Goal: Task Accomplishment & Management: Use online tool/utility

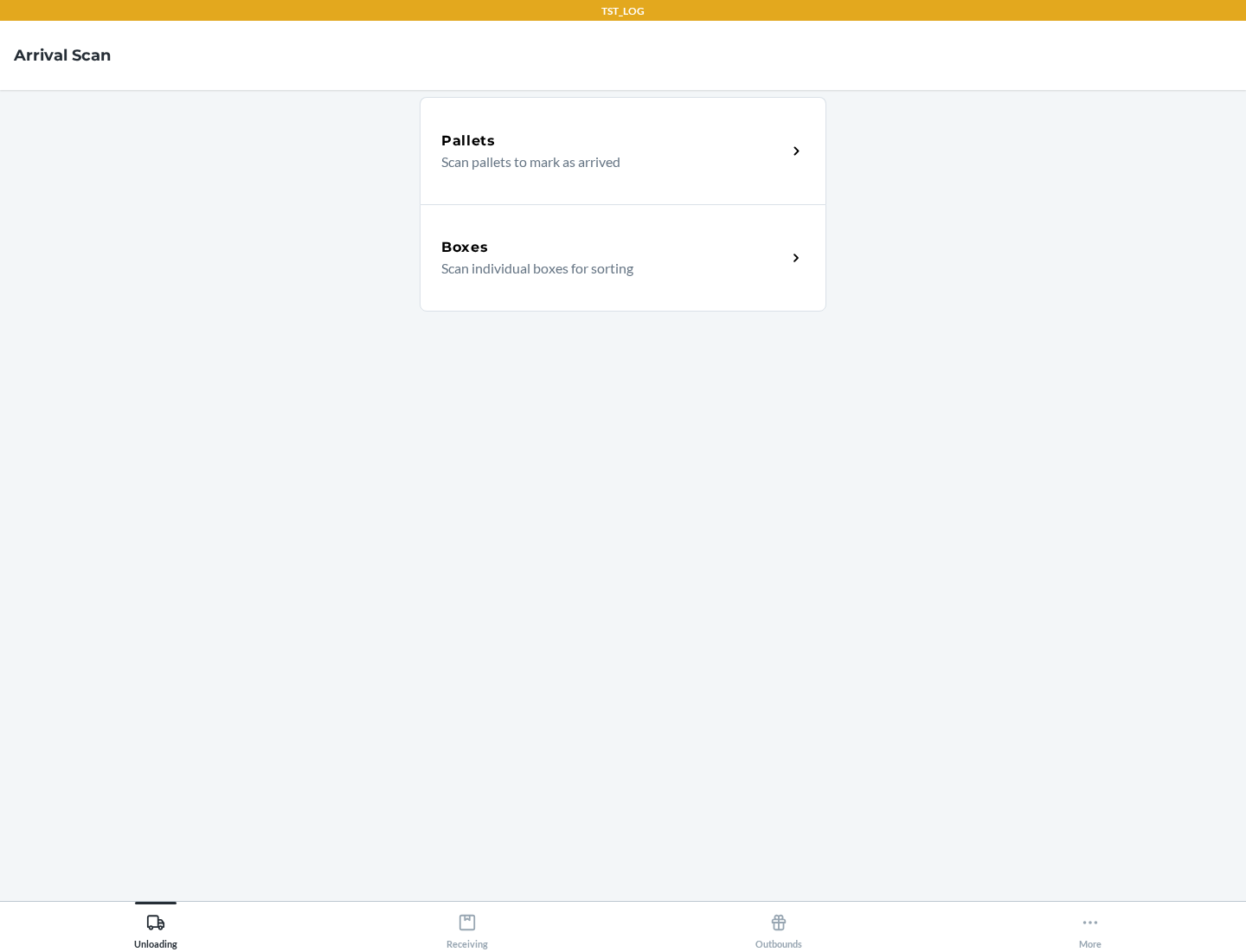
click at [613, 247] on div "Boxes" at bounding box center [613, 247] width 345 height 21
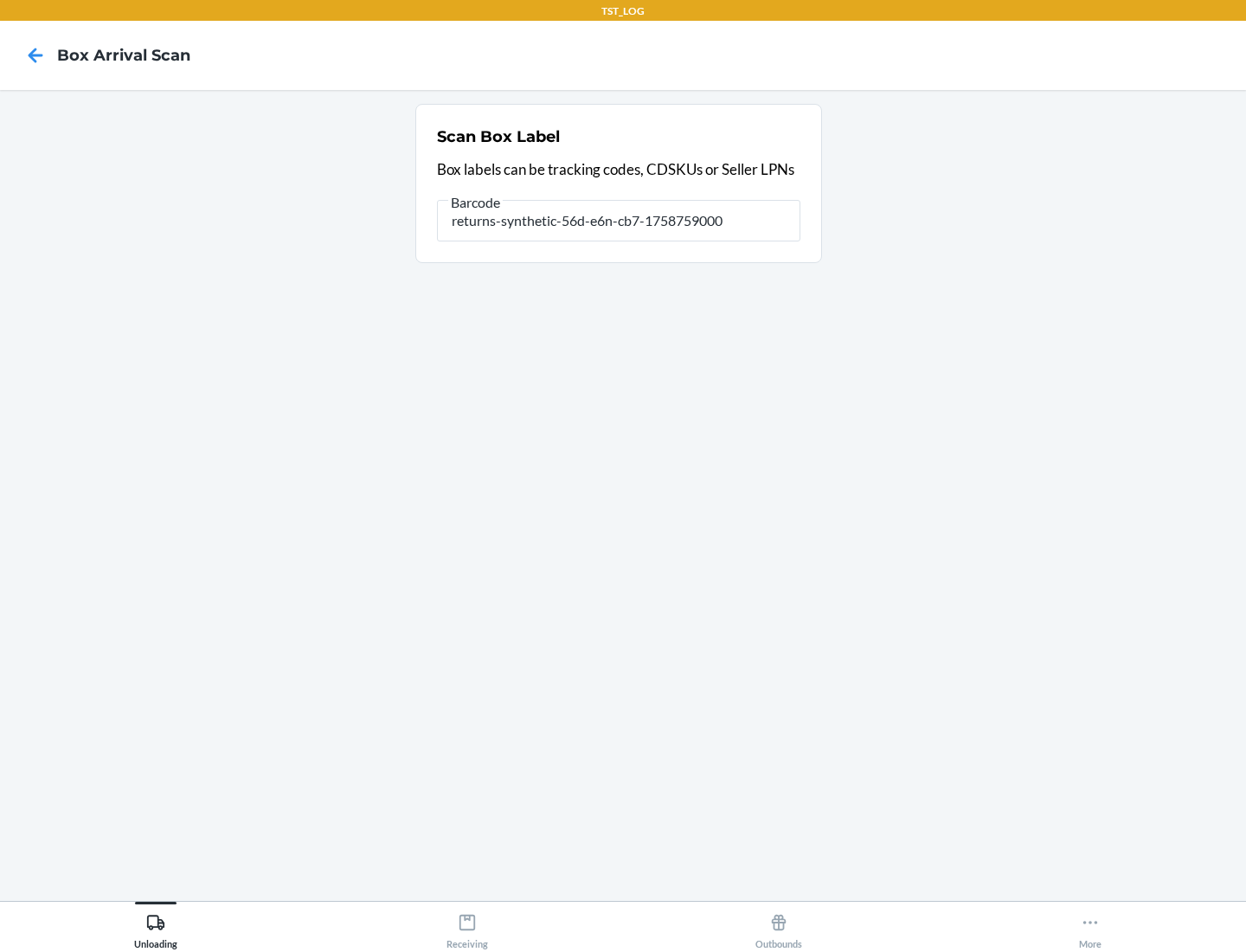
type input "returns-synthetic-56d-e6n-cb7-1758759000"
